Goal: Transaction & Acquisition: Purchase product/service

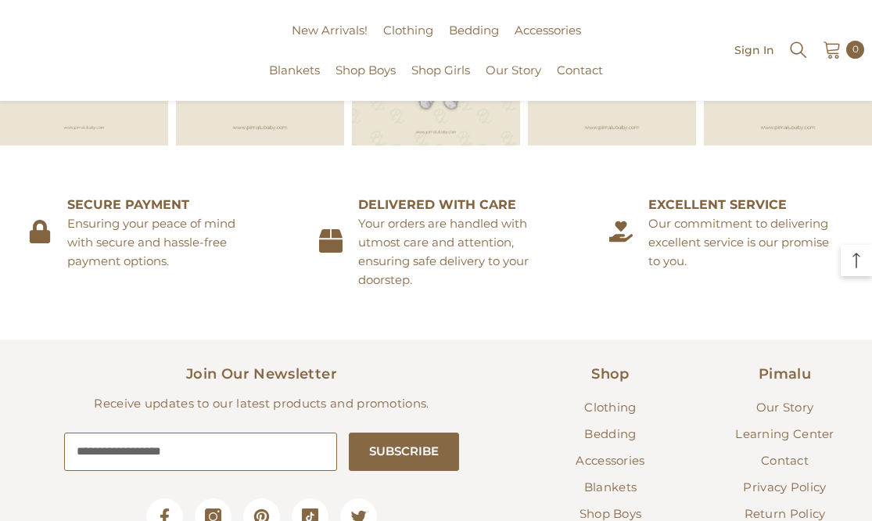
scroll to position [2337, 0]
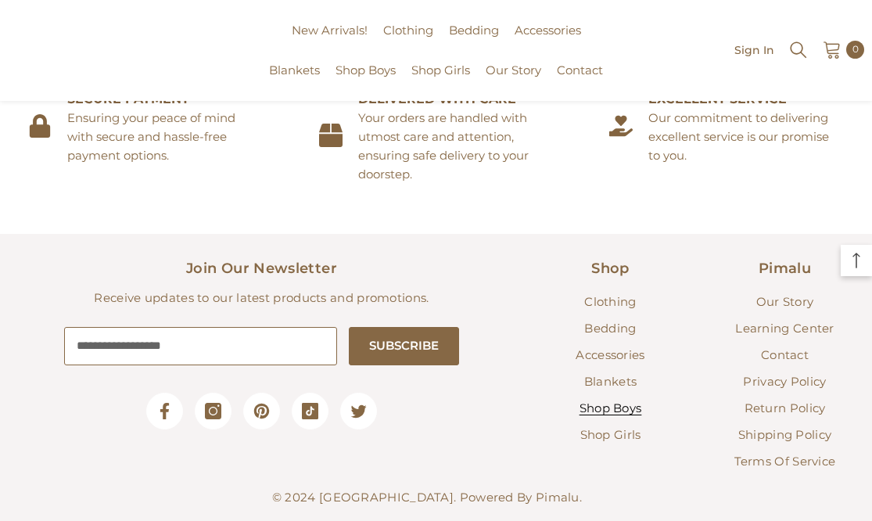
click at [607, 400] on span "Shop Boys" at bounding box center [610, 407] width 63 height 15
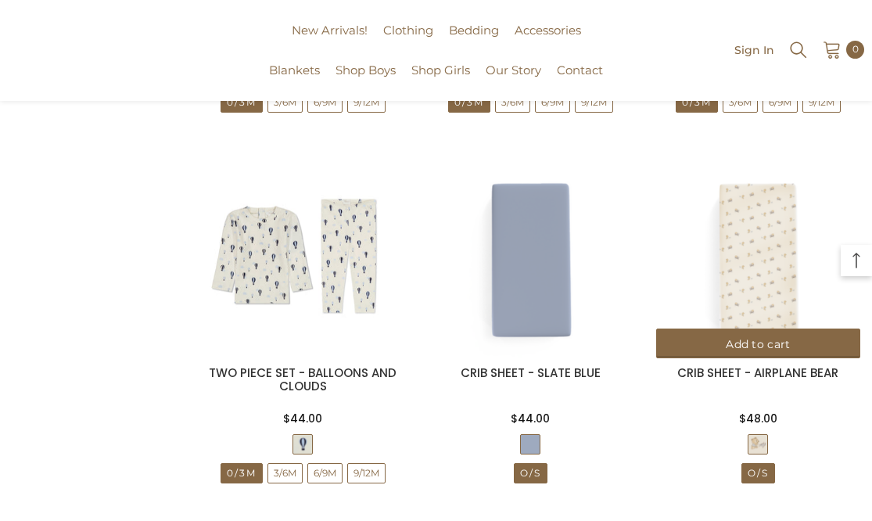
scroll to position [1990, 0]
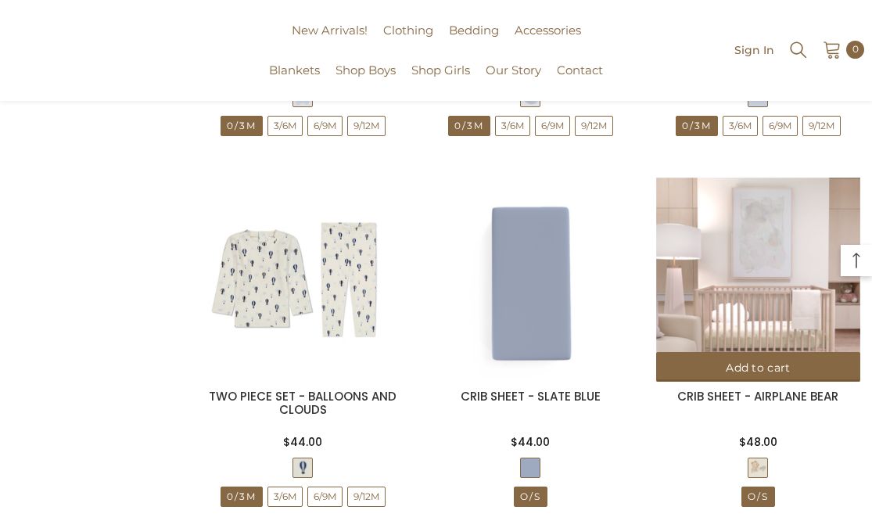
click at [758, 270] on img at bounding box center [758, 279] width 204 height 204
